Goal: Task Accomplishment & Management: Complete application form

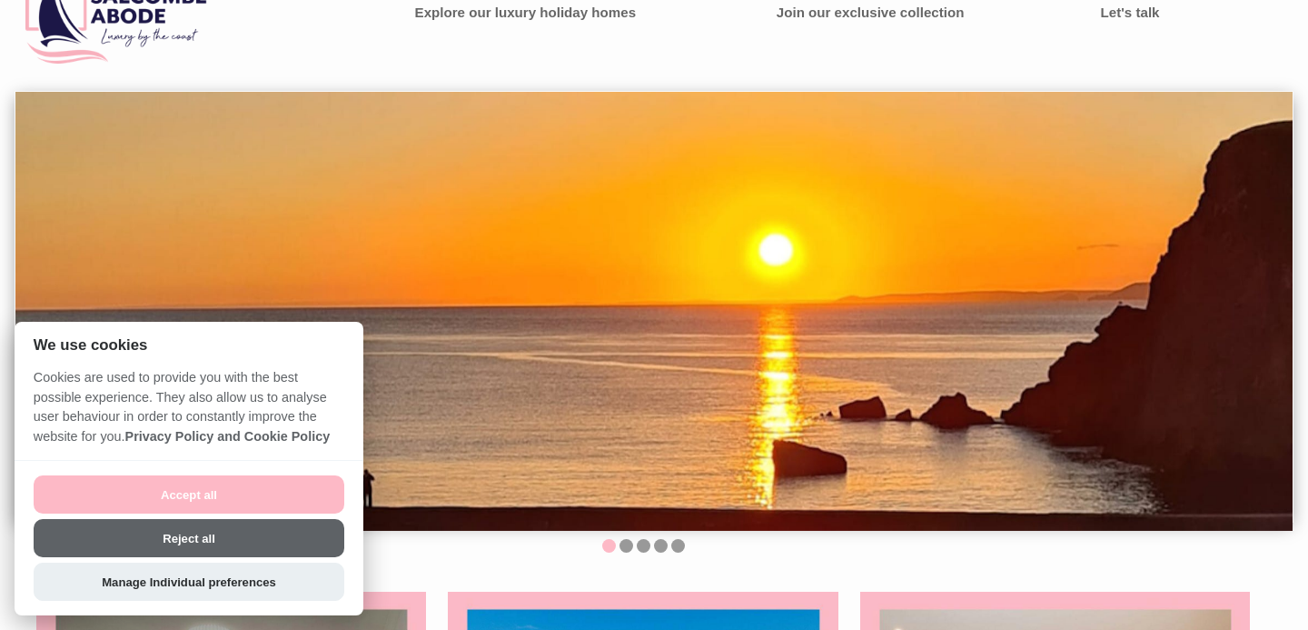
scroll to position [50, 0]
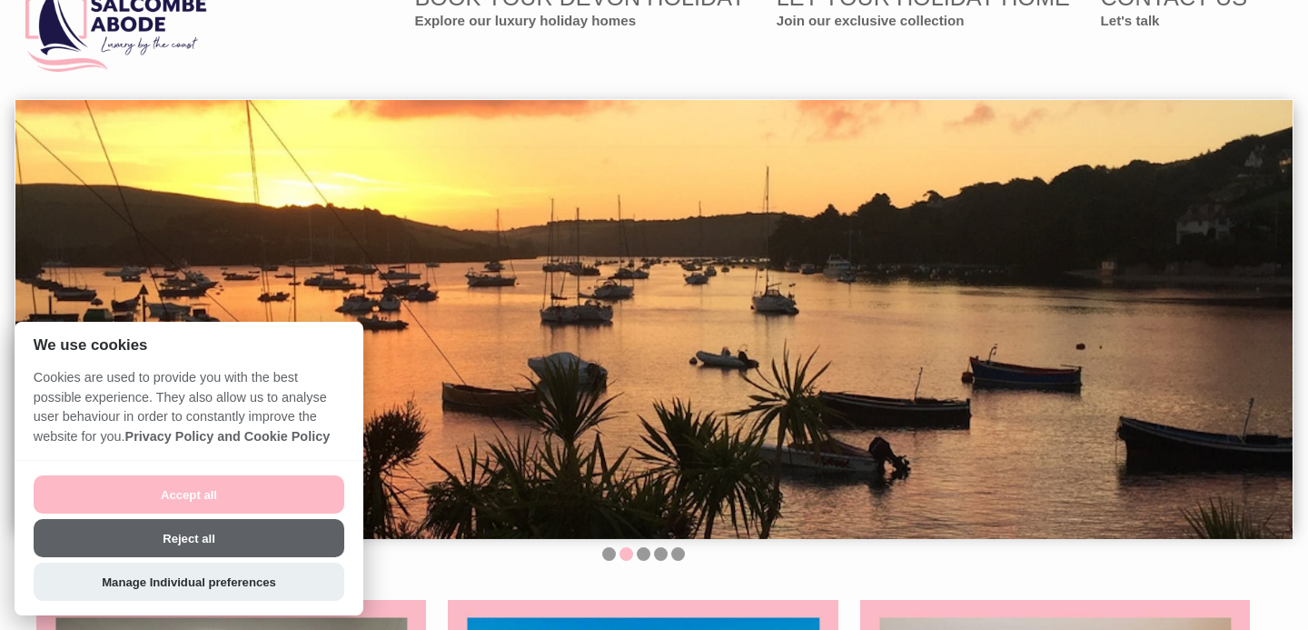
click at [191, 535] on button "Reject all" at bounding box center [189, 538] width 311 height 38
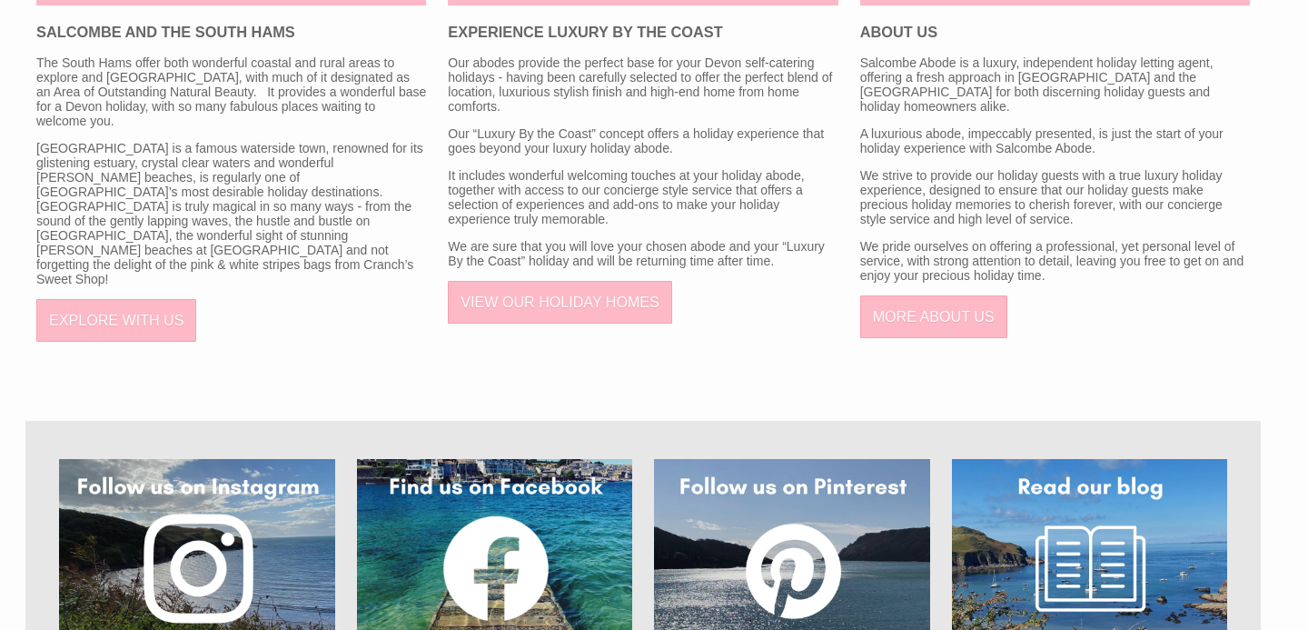
scroll to position [1039, 0]
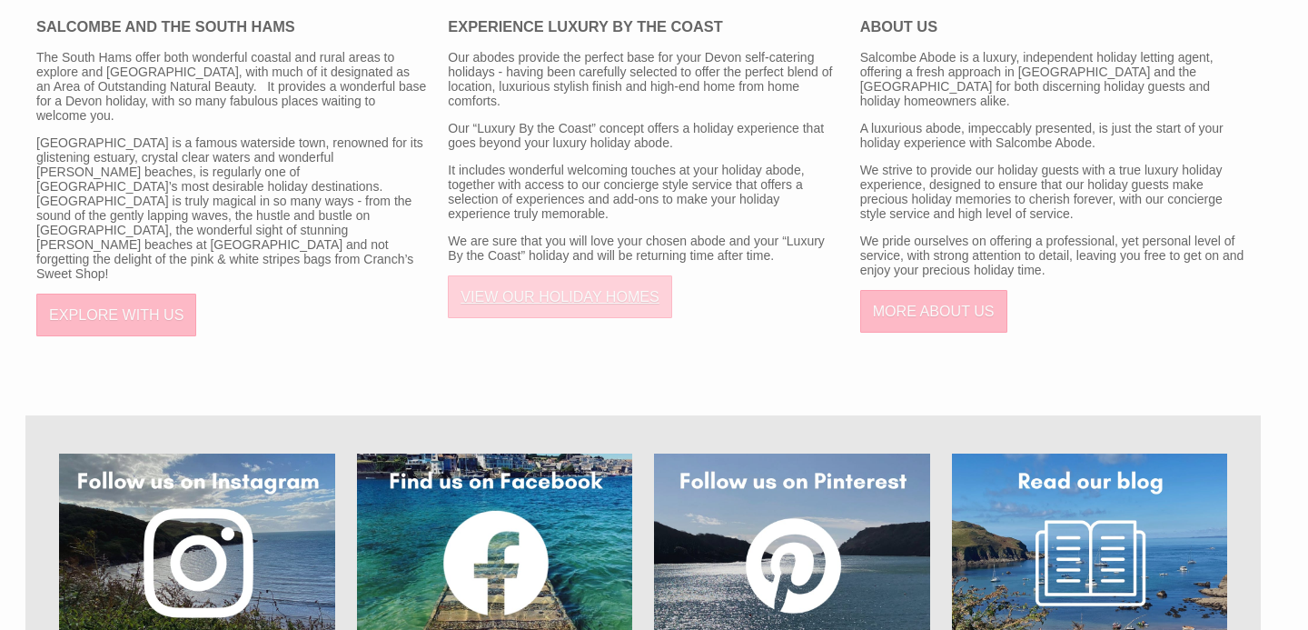
click at [571, 296] on link "VIEW OUR HOLIDAY HOMES" at bounding box center [560, 296] width 224 height 43
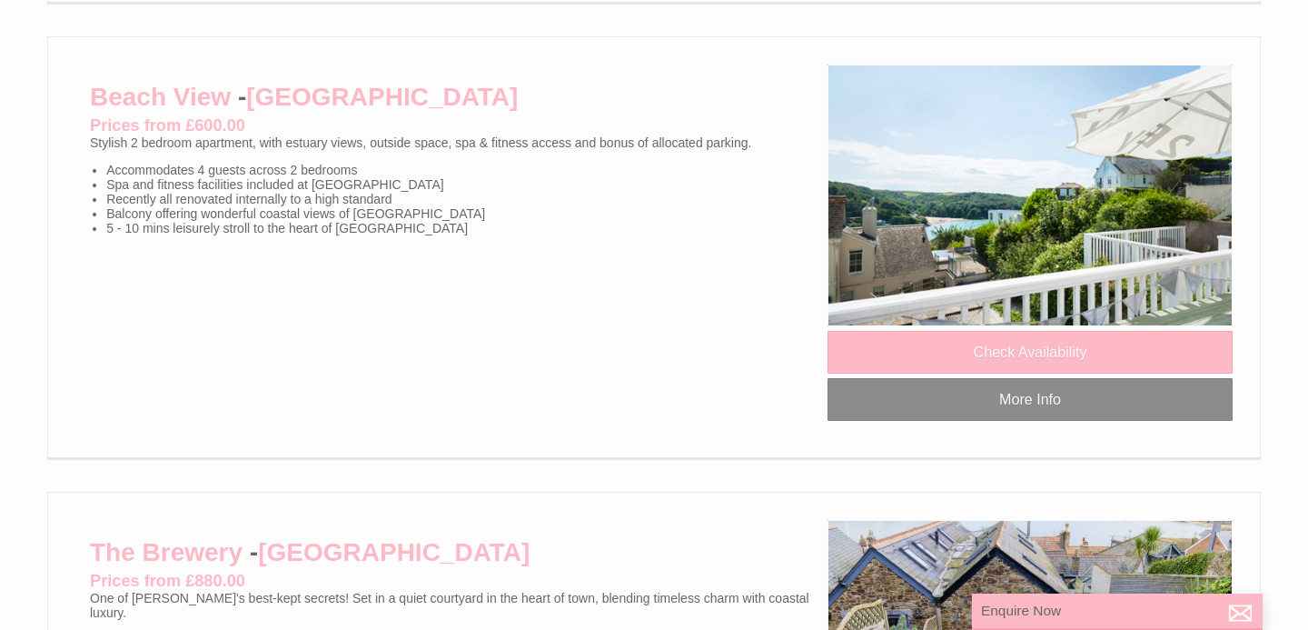
scroll to position [1657, 0]
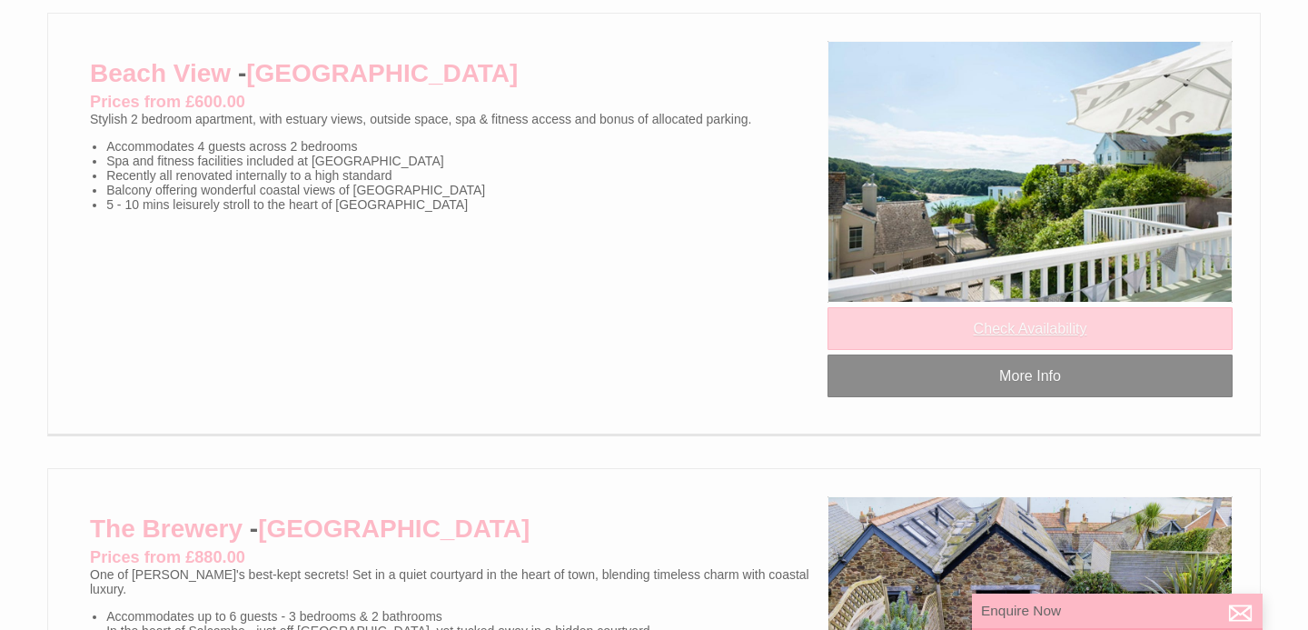
click at [929, 350] on link "Check Availability" at bounding box center [1030, 328] width 405 height 43
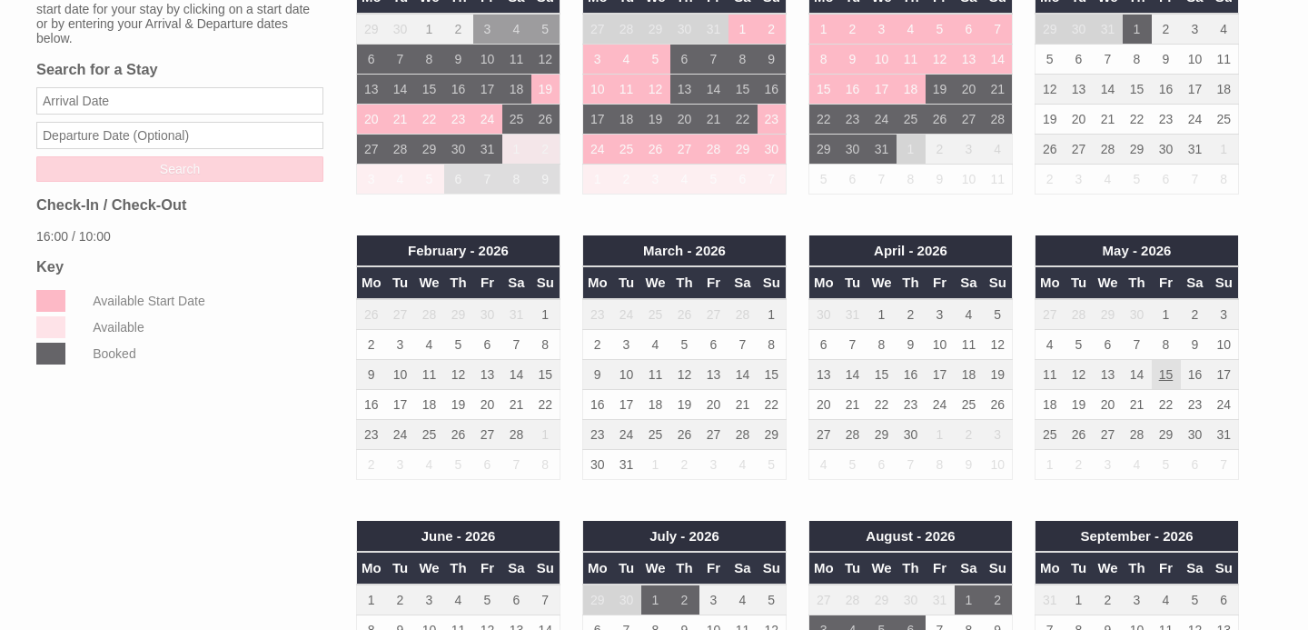
click at [1167, 375] on td "15" at bounding box center [1166, 374] width 29 height 30
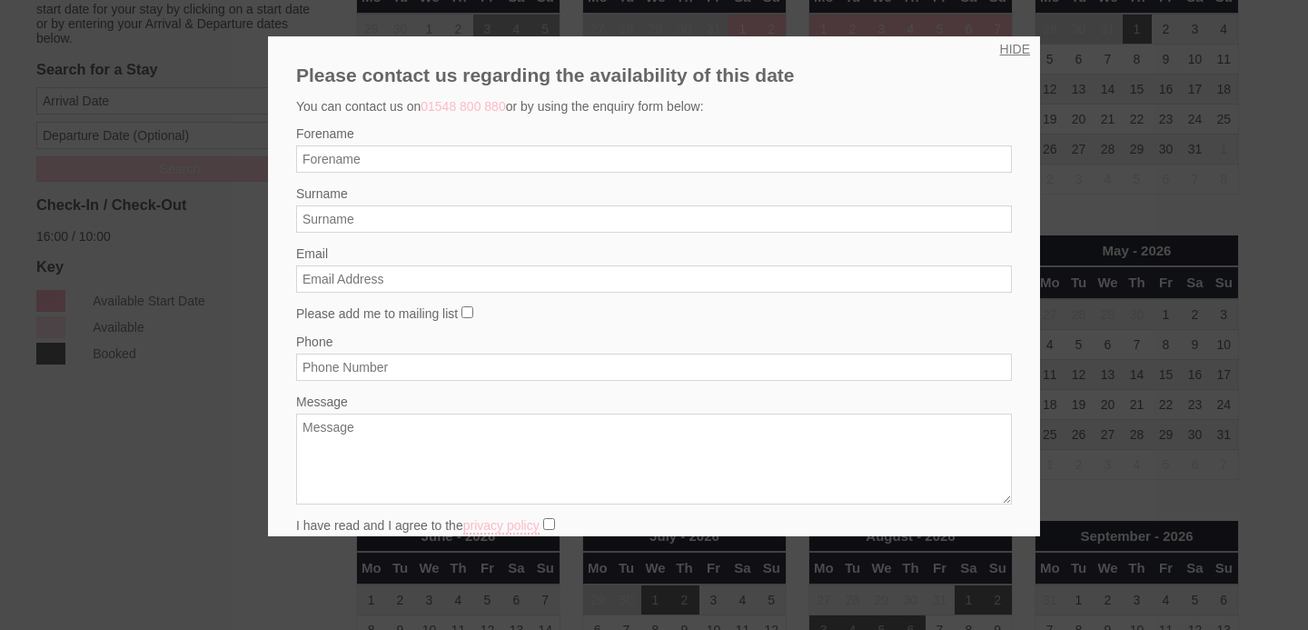
click at [1022, 50] on link "HIDE" at bounding box center [1015, 49] width 30 height 15
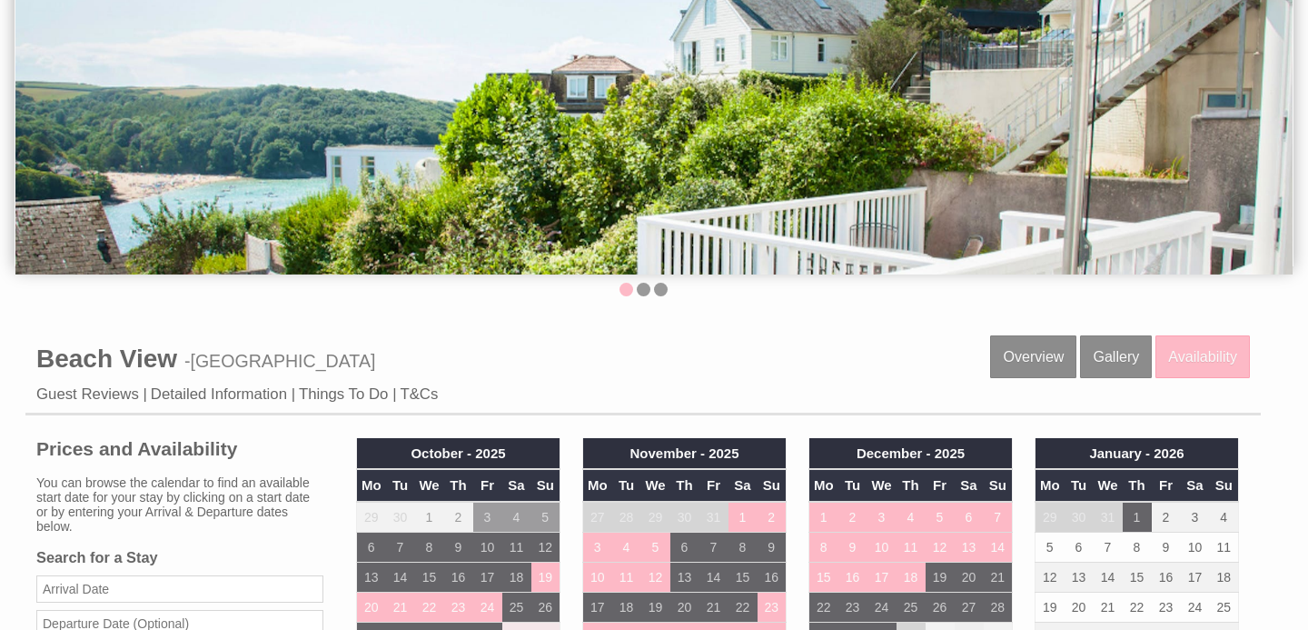
scroll to position [307, 0]
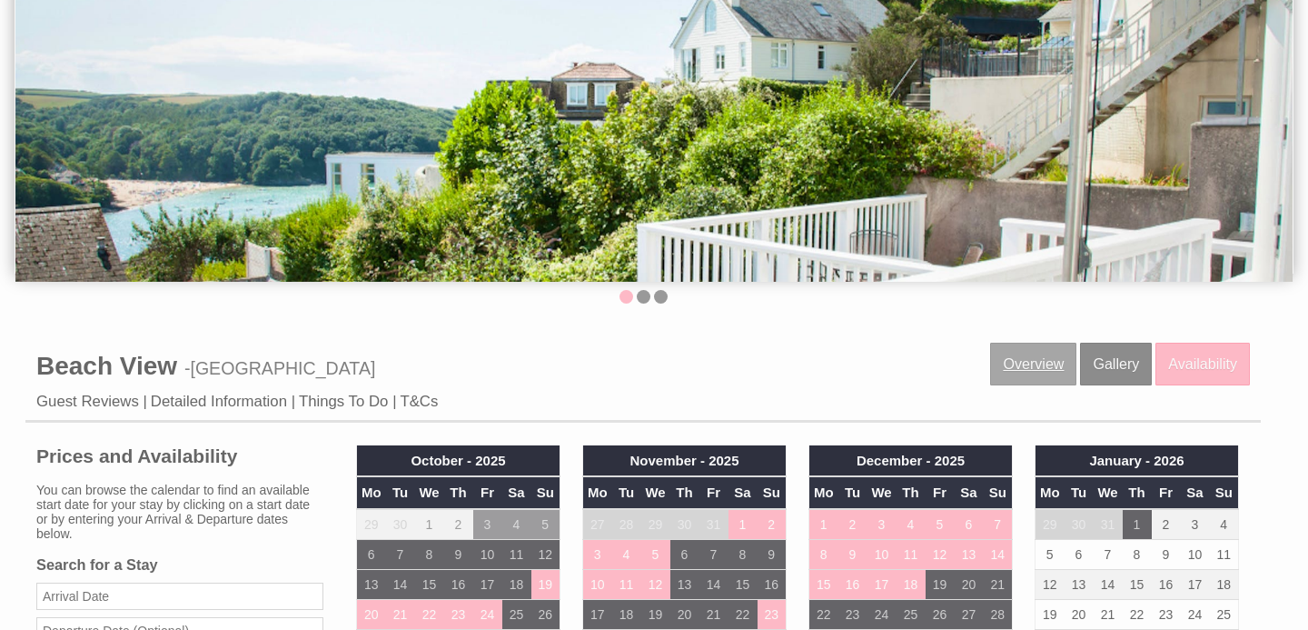
click at [1044, 363] on link "Overview" at bounding box center [1033, 364] width 86 height 43
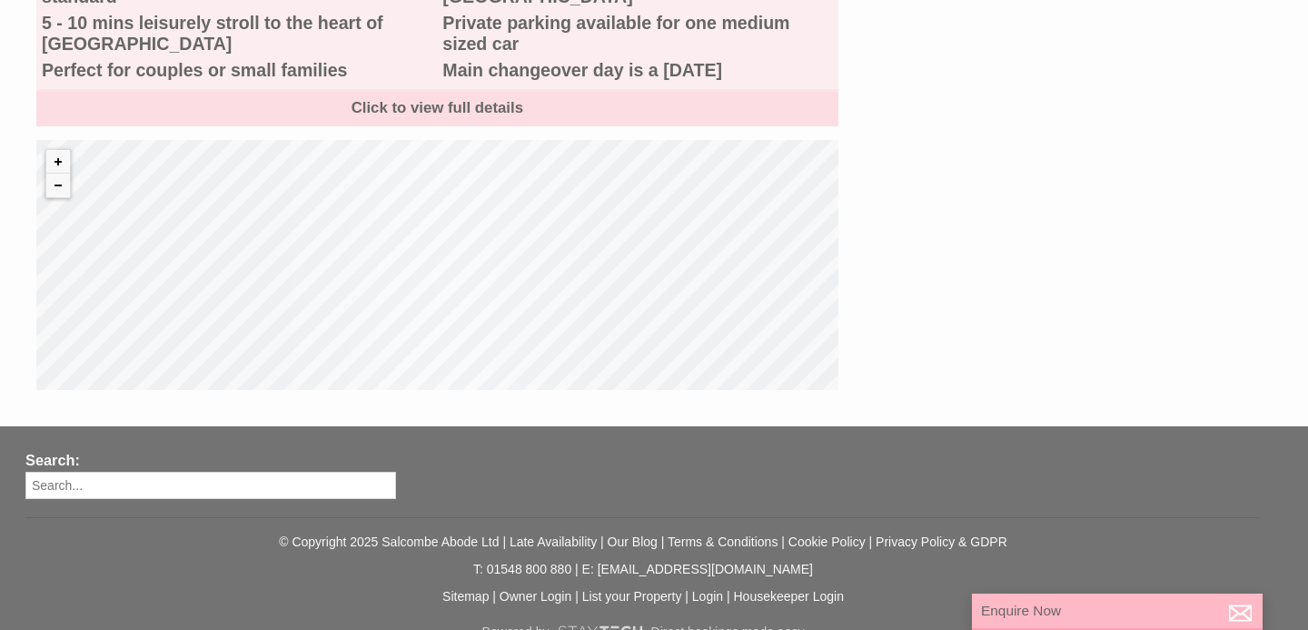
scroll to position [952, 0]
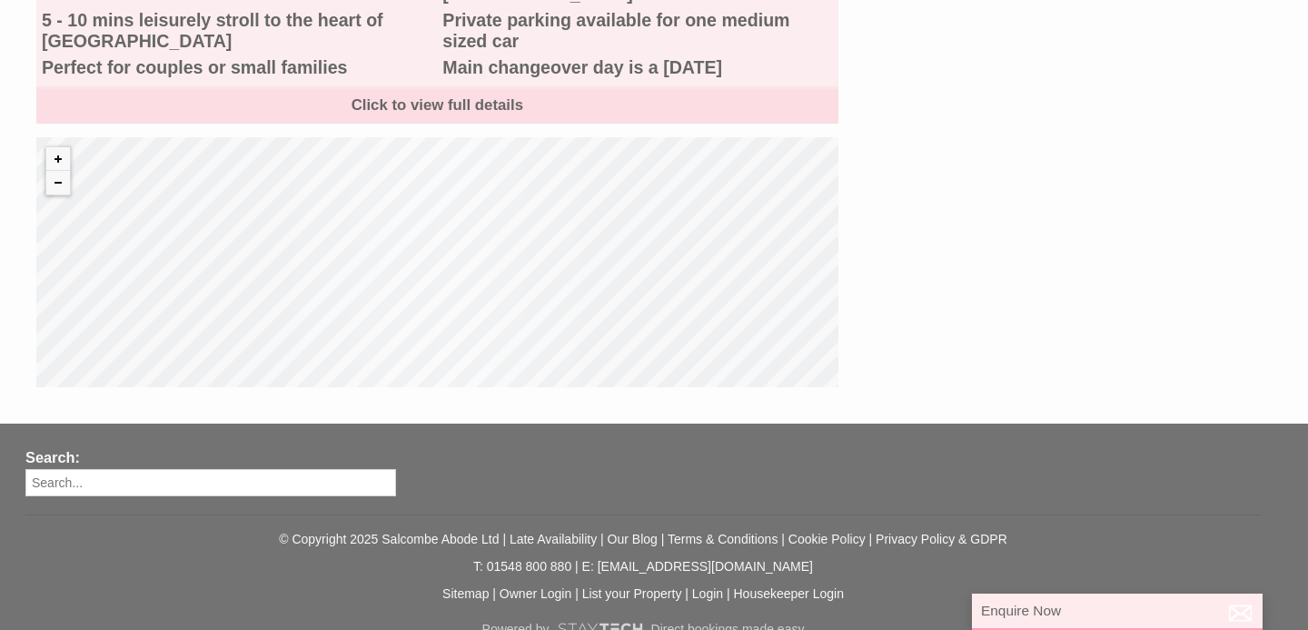
click at [1049, 617] on p "Enquire Now" at bounding box center [1117, 610] width 273 height 16
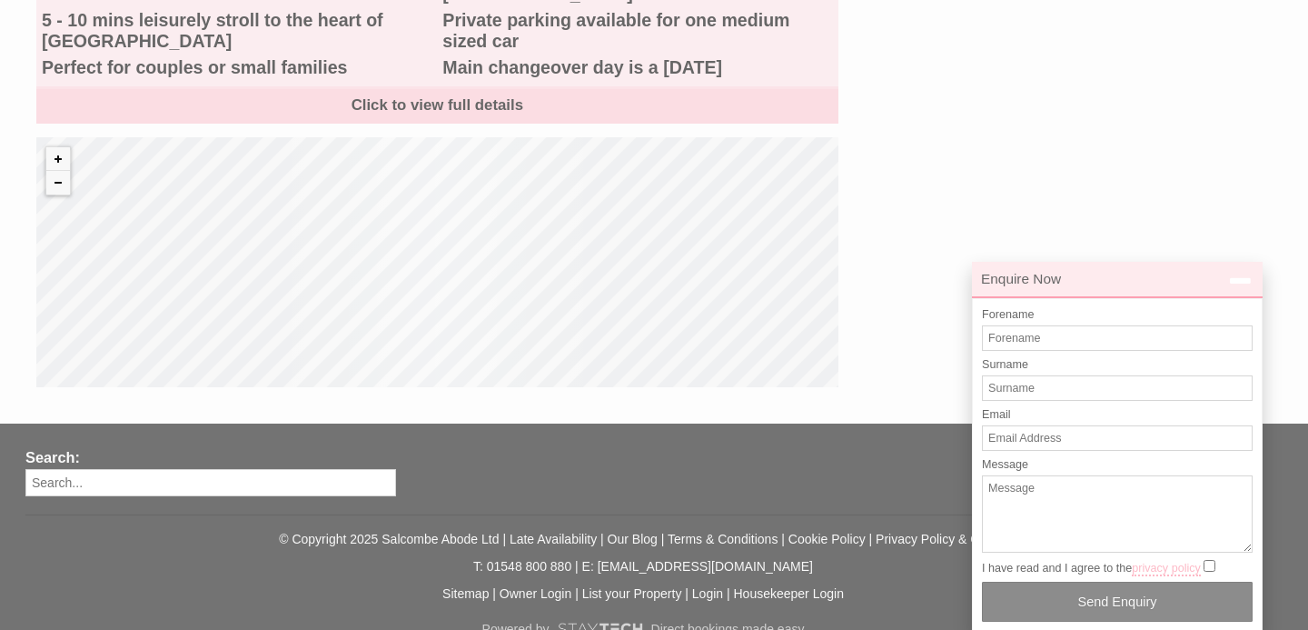
scroll to position [0, 0]
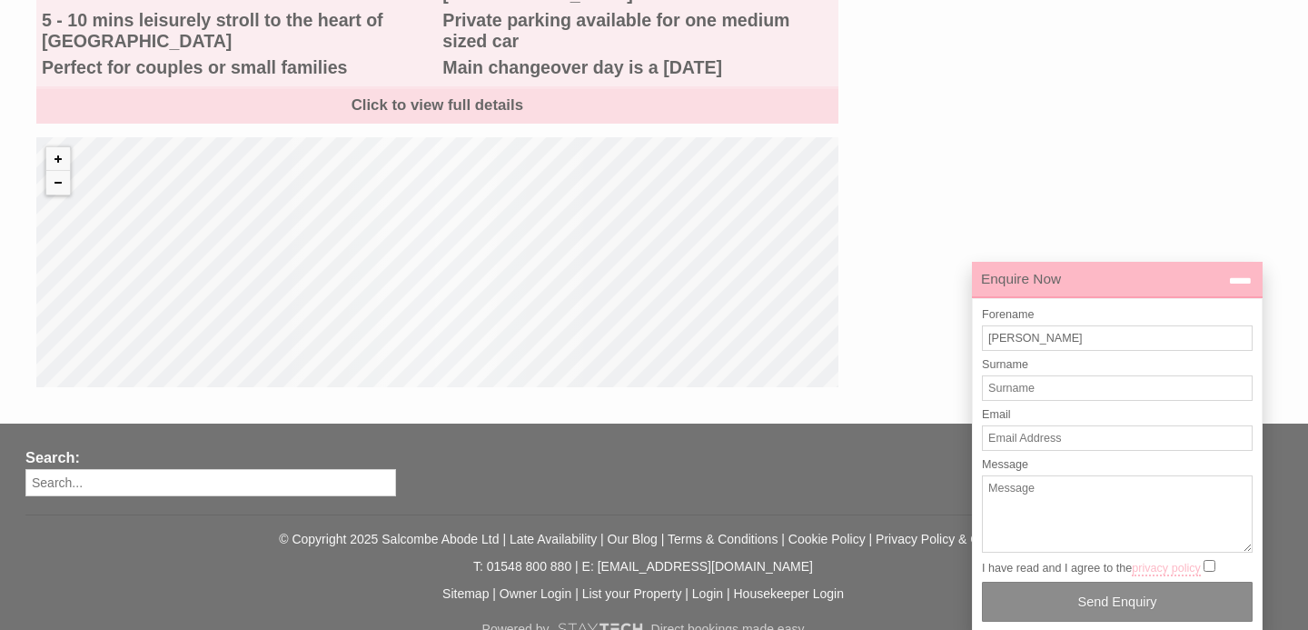
type input "[PERSON_NAME]"
click at [1022, 384] on input "Surname" at bounding box center [1117, 387] width 271 height 25
type input "[PERSON_NAME]"
type input "[EMAIL_ADDRESS][DOMAIN_NAME]"
click at [1011, 502] on textarea "Message" at bounding box center [1117, 513] width 271 height 77
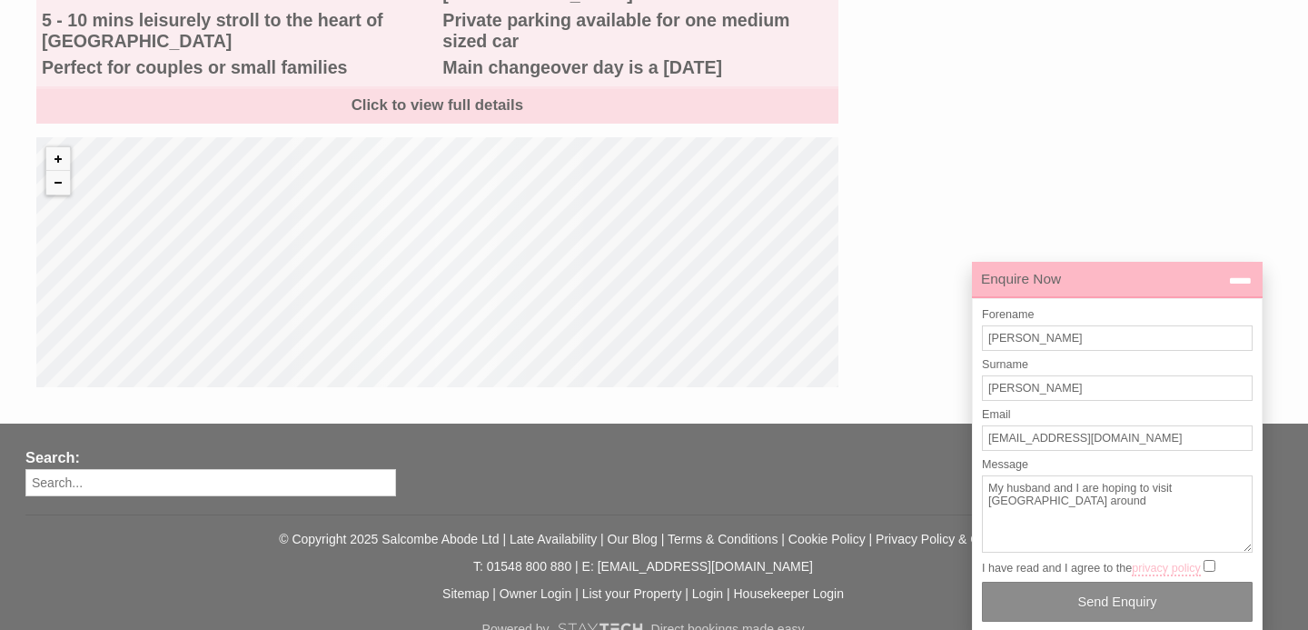
click at [1217, 492] on textarea "My husband and I are hoping to visit [GEOGRAPHIC_DATA] around" at bounding box center [1117, 513] width 271 height 77
click at [1033, 502] on textarea "My husband and I are hoping to visit [GEOGRAPHIC_DATA] around" at bounding box center [1117, 513] width 271 height 77
click at [1078, 501] on textarea "My husband and I are hoping to visit [GEOGRAPHIC_DATA] around [DATE] for about …" at bounding box center [1117, 513] width 271 height 77
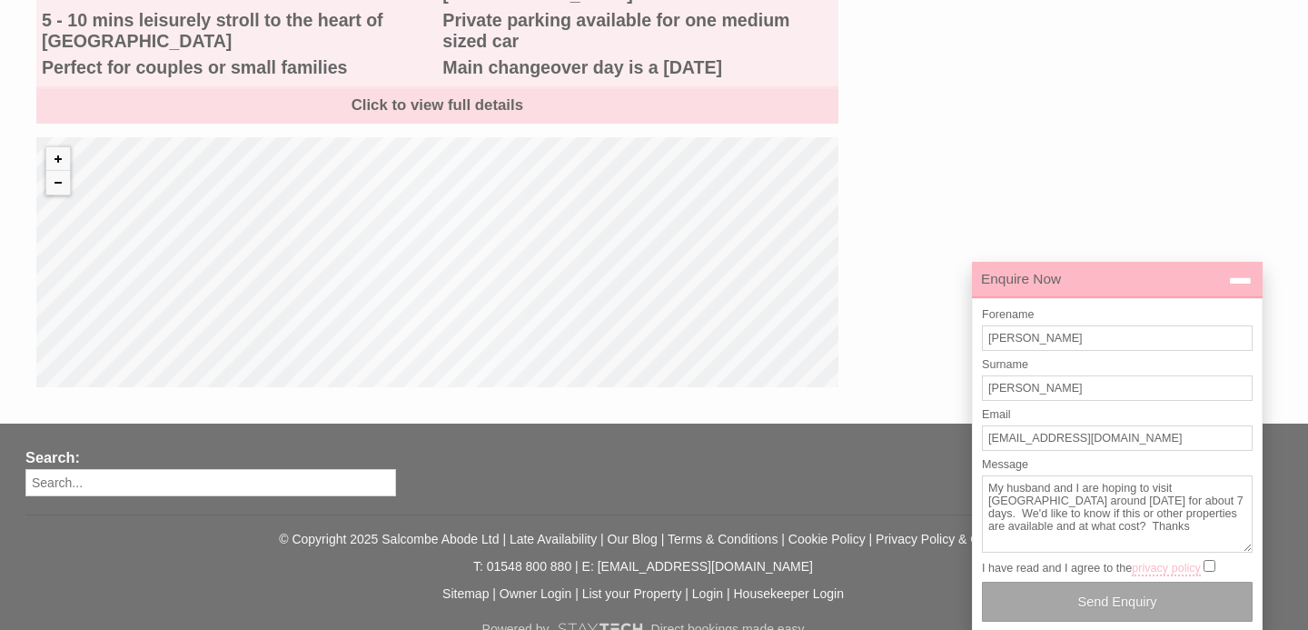
type textarea "My husband and I are hoping to visit [GEOGRAPHIC_DATA] around [DATE] for about …"
click at [1095, 601] on button "Send Enquiry" at bounding box center [1117, 601] width 271 height 40
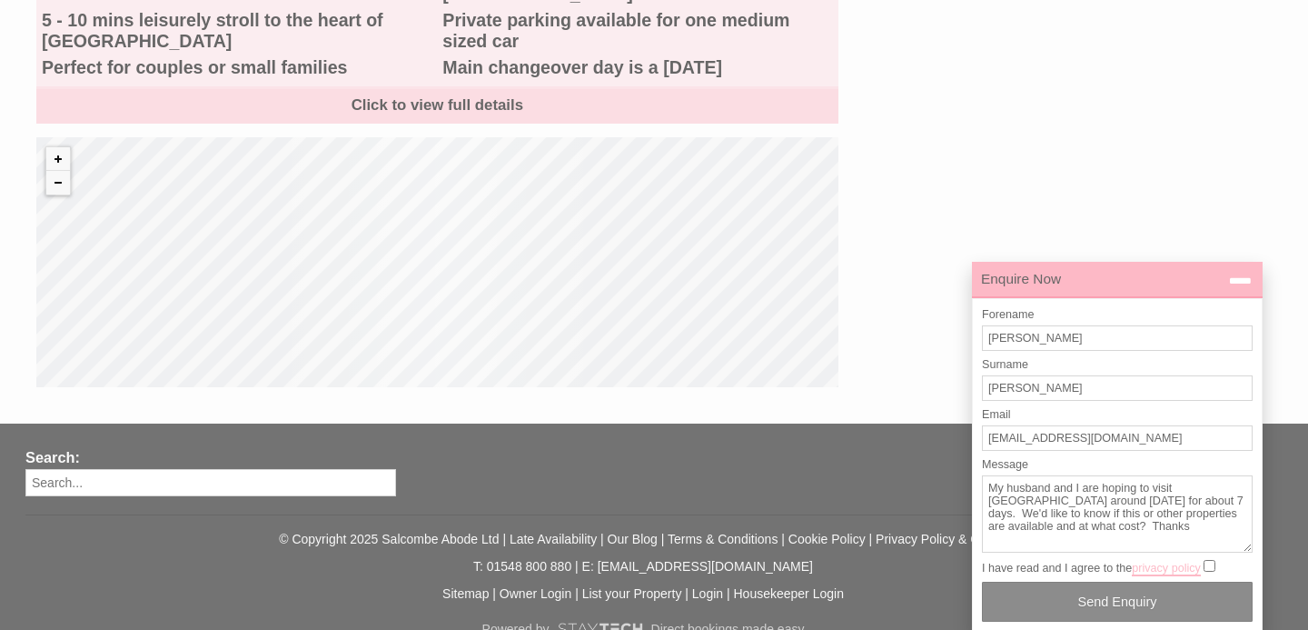
click at [1185, 569] on link "privacy policy" at bounding box center [1166, 568] width 69 height 15
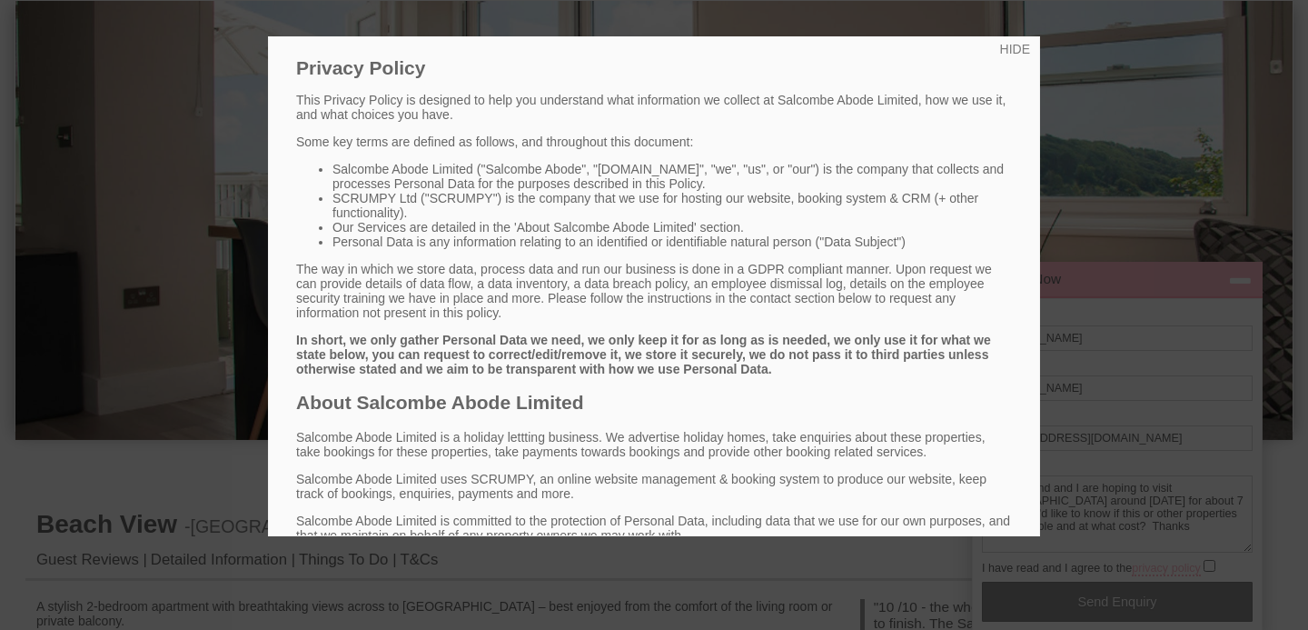
scroll to position [142, 0]
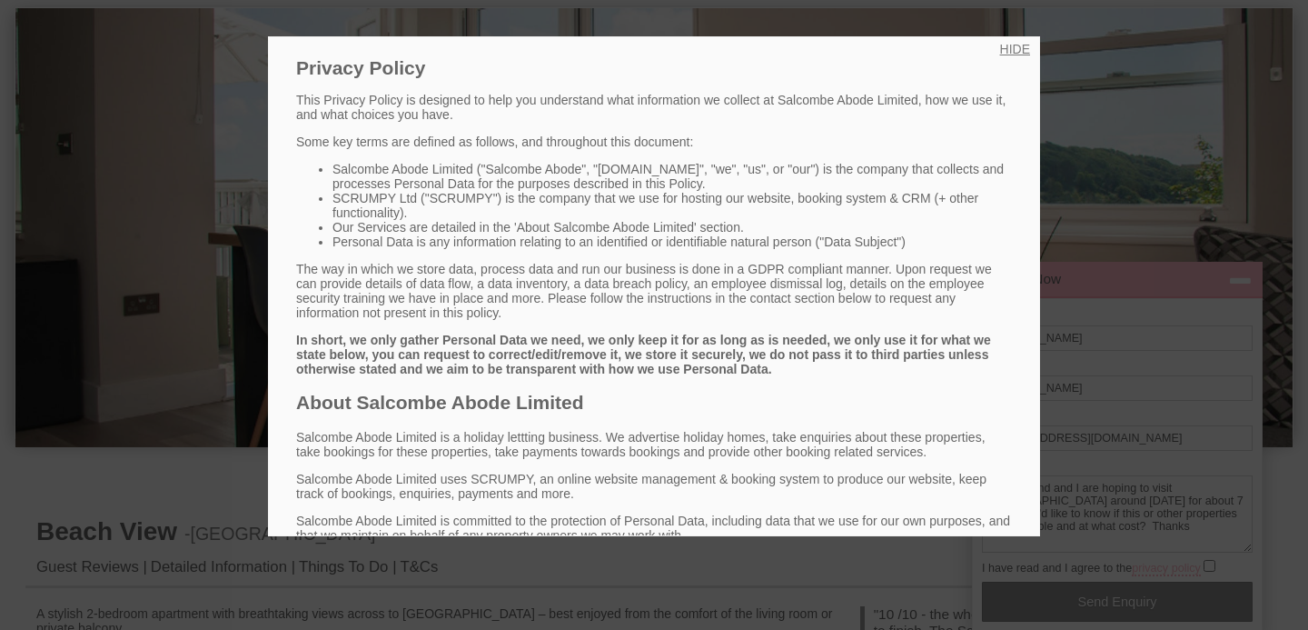
click at [1021, 48] on link "HIDE" at bounding box center [1015, 49] width 30 height 15
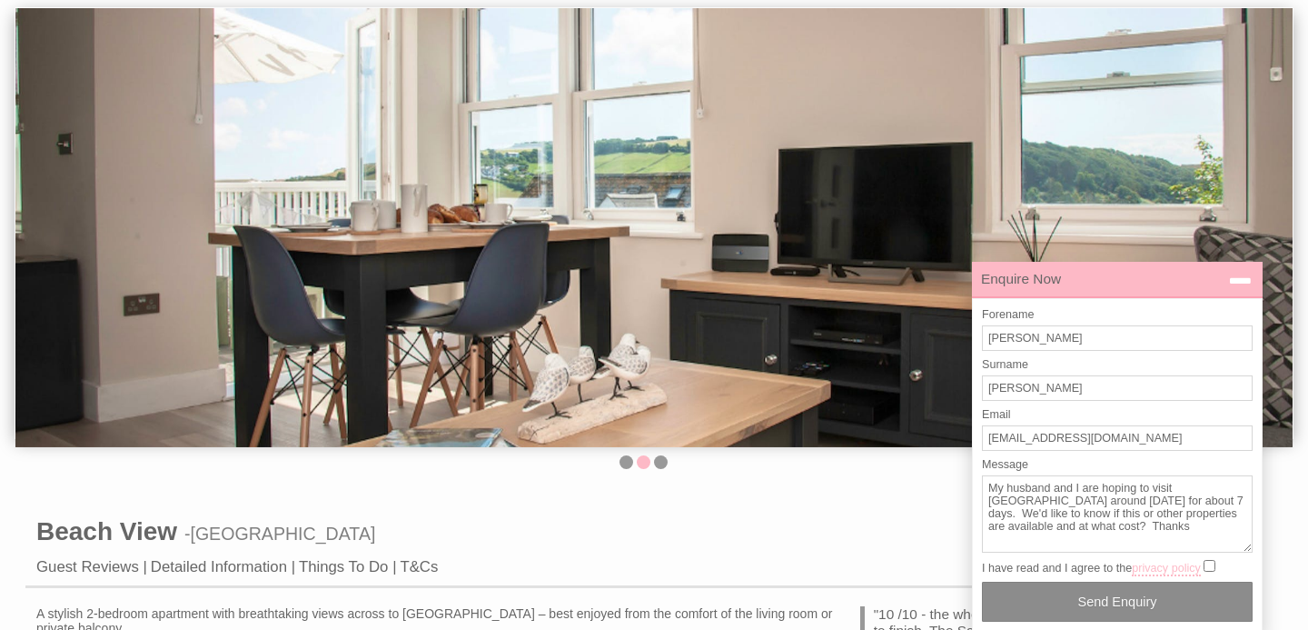
click at [1213, 565] on input "I have read and I agree to the privacy policy" at bounding box center [1210, 566] width 12 height 12
checkbox input "true"
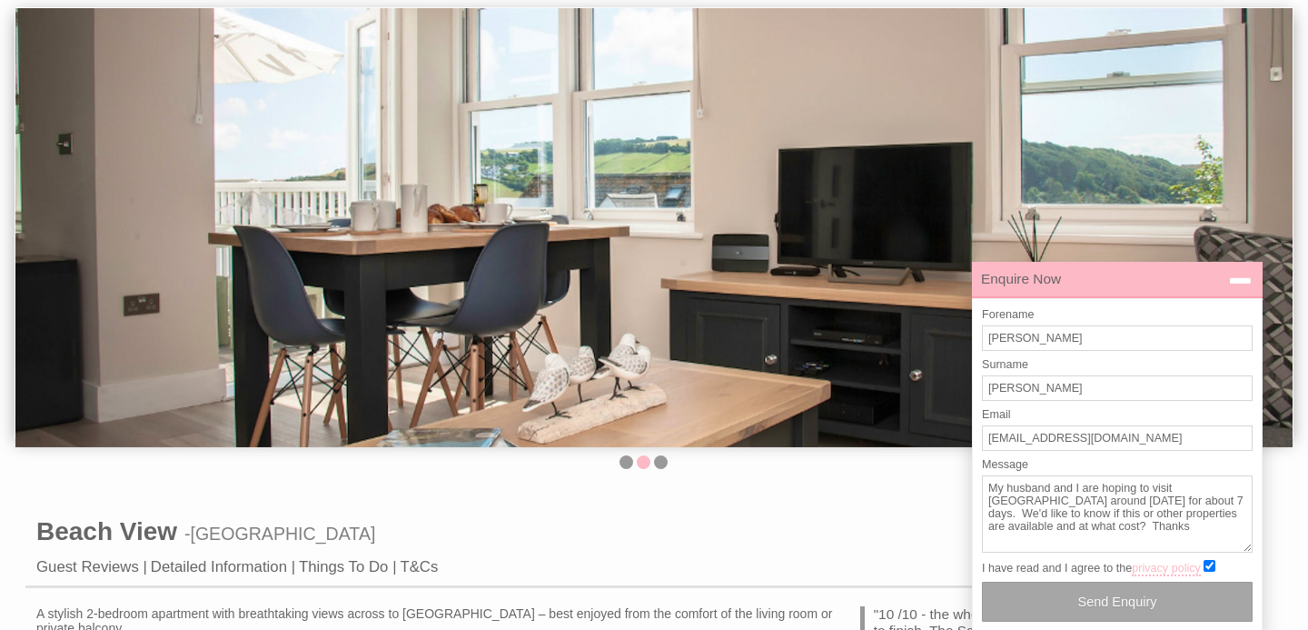
click at [1099, 596] on button "Send Enquiry" at bounding box center [1117, 601] width 271 height 40
